Goal: Check status: Check status

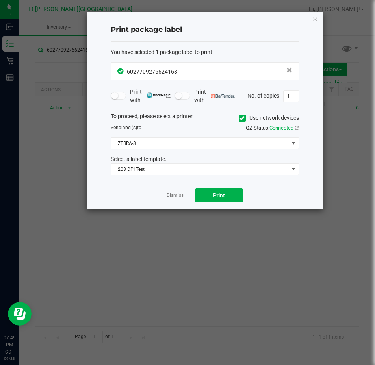
drag, startPoint x: 173, startPoint y: 194, endPoint x: 170, endPoint y: 186, distance: 8.0
click at [171, 193] on link "Dismiss" at bounding box center [175, 195] width 17 height 7
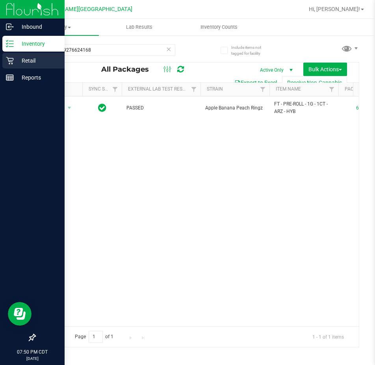
click at [8, 56] on div "Retail" at bounding box center [33, 61] width 62 height 16
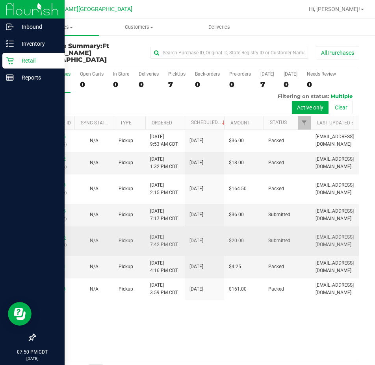
click at [48, 234] on link "11996966" at bounding box center [55, 237] width 22 height 6
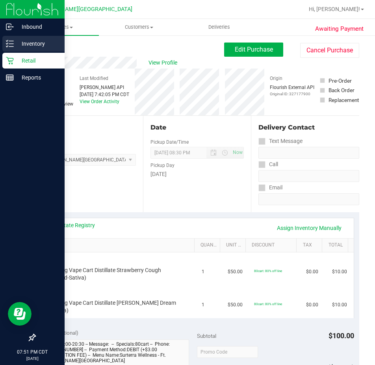
click at [8, 43] on icon at bounding box center [7, 43] width 2 height 1
